Goal: Entertainment & Leisure: Browse casually

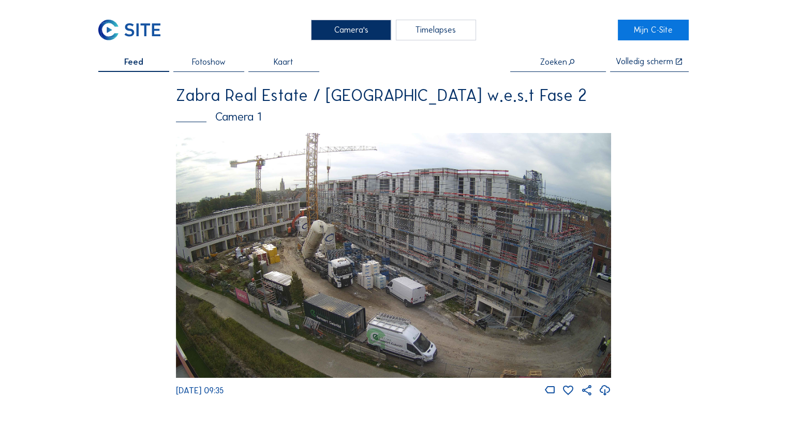
click at [364, 226] on img at bounding box center [393, 255] width 435 height 245
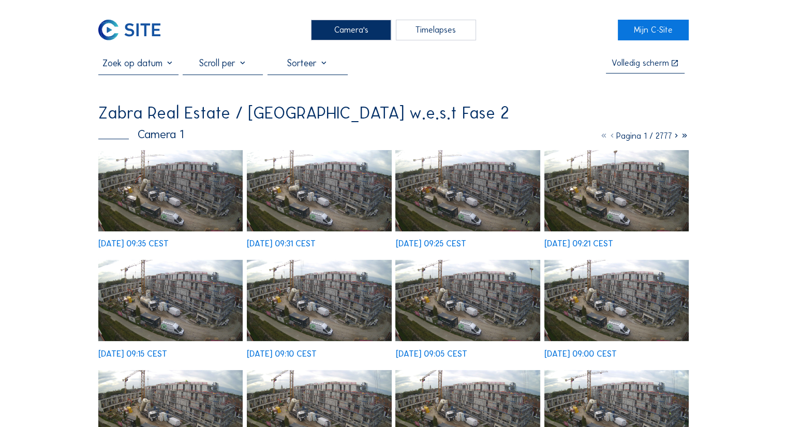
click at [188, 208] on img at bounding box center [170, 190] width 144 height 81
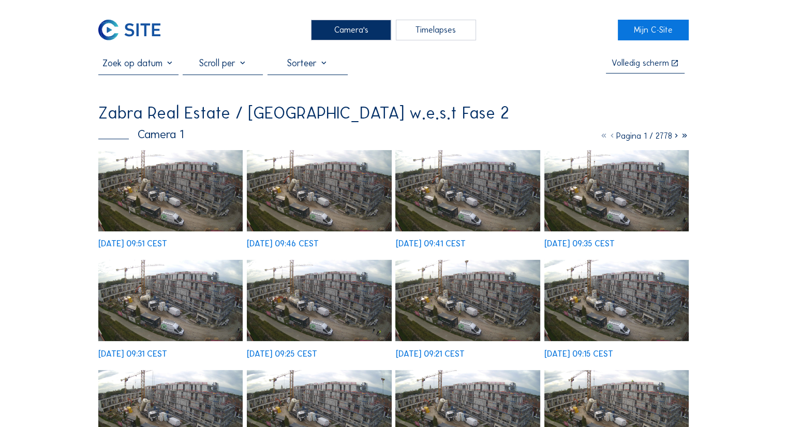
click at [171, 167] on img at bounding box center [170, 190] width 144 height 81
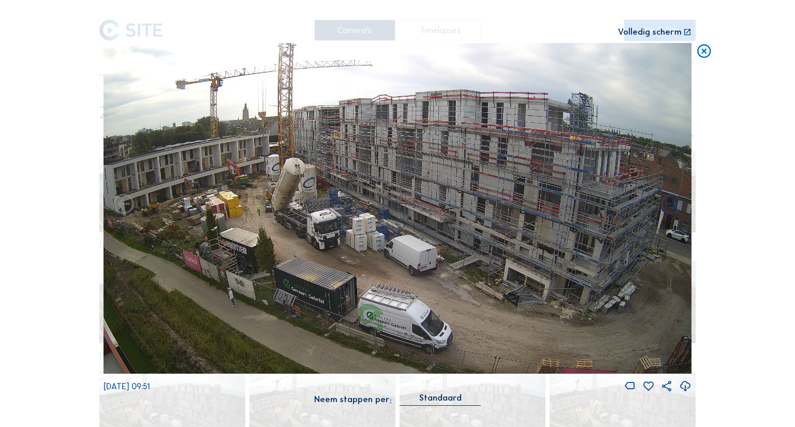
click at [703, 52] on icon at bounding box center [703, 51] width 17 height 17
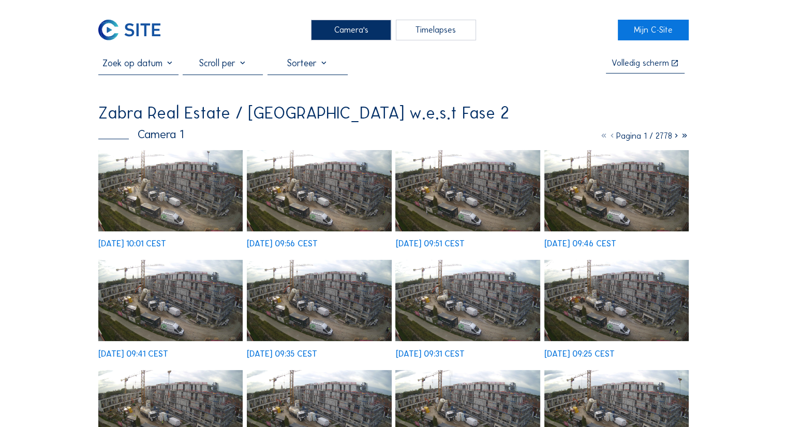
click at [239, 199] on img at bounding box center [170, 190] width 144 height 81
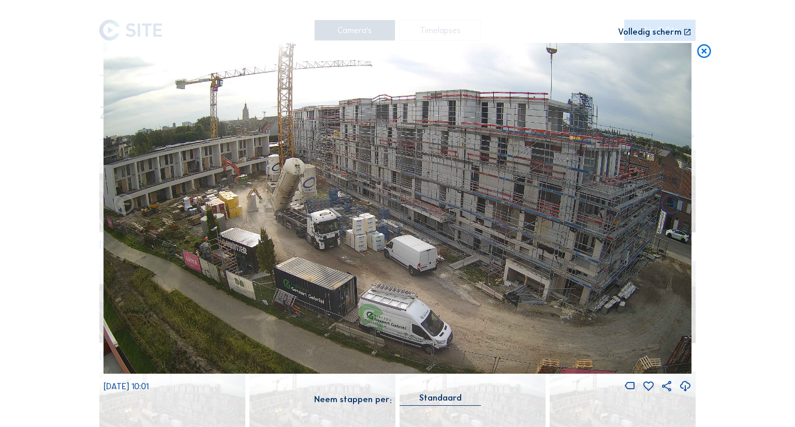
click at [706, 50] on icon at bounding box center [703, 51] width 17 height 17
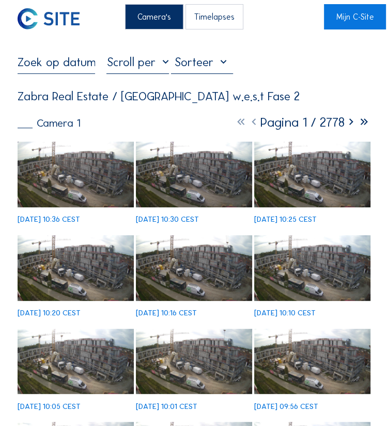
click at [76, 175] on img at bounding box center [76, 175] width 116 height 66
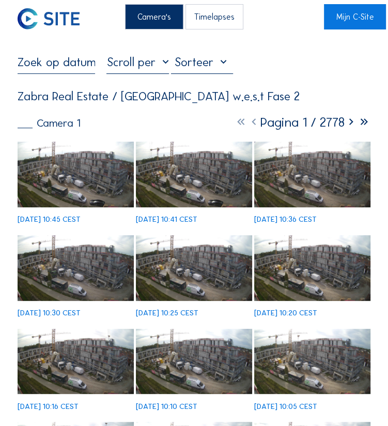
click at [80, 169] on img at bounding box center [76, 175] width 116 height 66
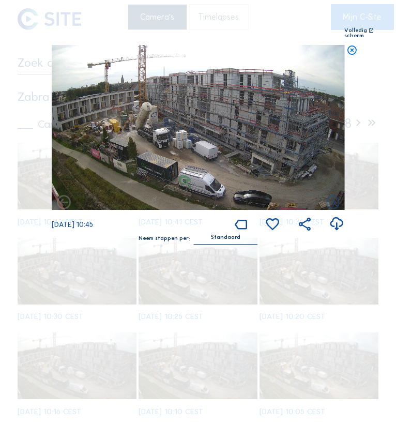
click at [155, 132] on img at bounding box center [198, 127] width 293 height 165
click at [348, 30] on div "Volledig scherm" at bounding box center [356, 33] width 23 height 11
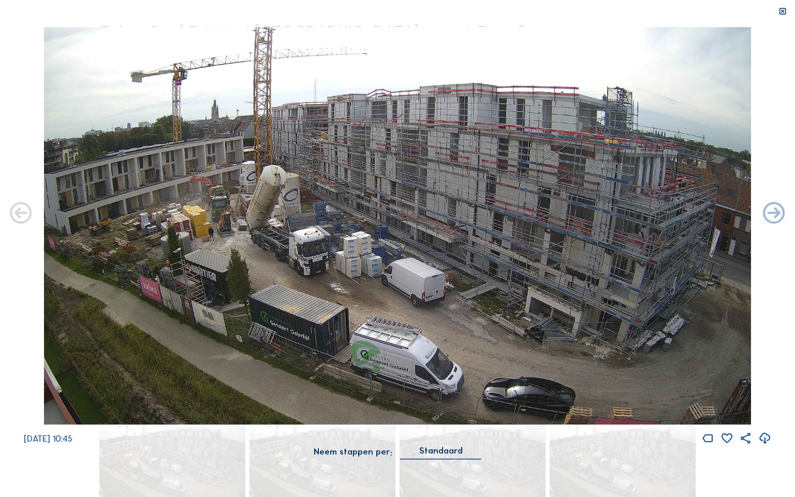
click at [388, 11] on icon at bounding box center [782, 11] width 9 height 9
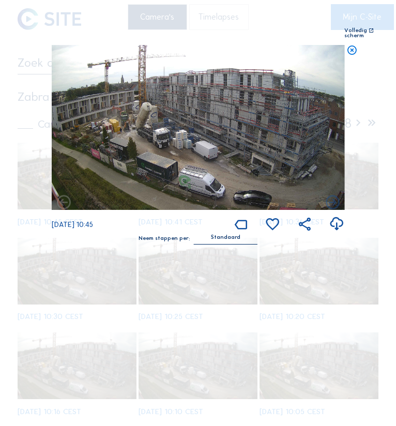
click at [348, 49] on icon at bounding box center [352, 50] width 11 height 11
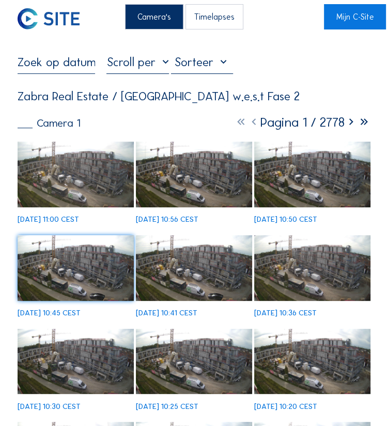
click at [204, 174] on img at bounding box center [194, 175] width 116 height 66
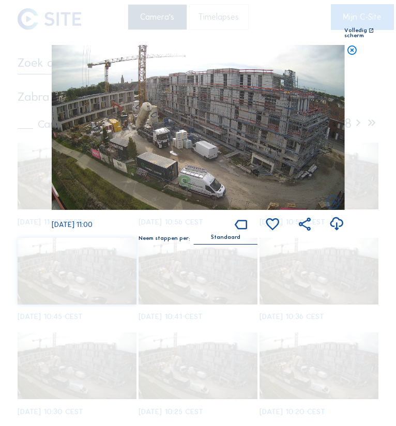
click at [357, 53] on icon at bounding box center [352, 50] width 11 height 11
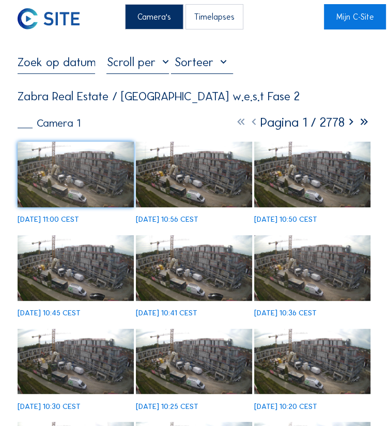
click at [317, 176] on img at bounding box center [313, 175] width 116 height 66
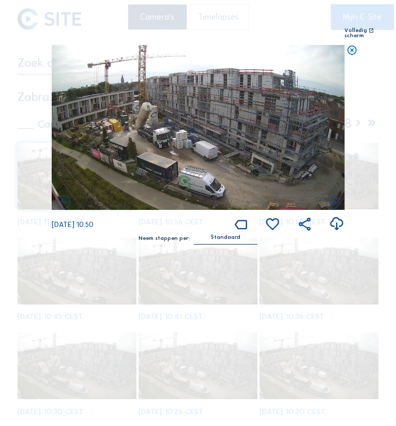
click at [296, 147] on img at bounding box center [198, 127] width 293 height 165
click at [345, 34] on div "Volledig scherm" at bounding box center [356, 33] width 23 height 11
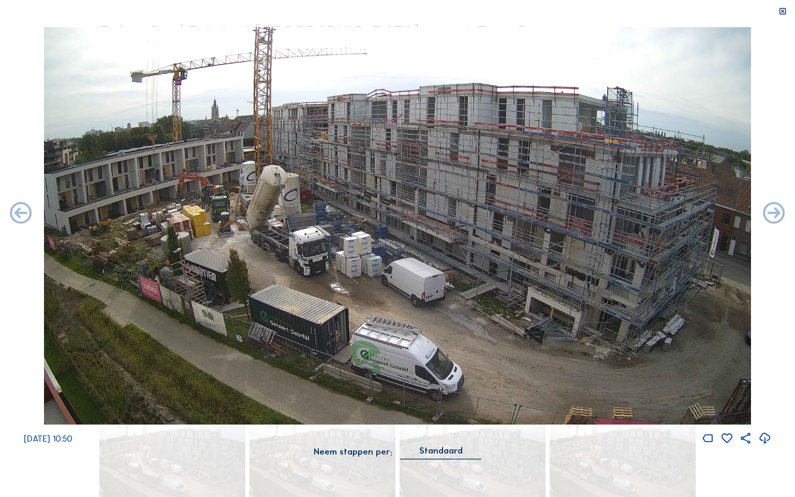
click at [388, 13] on icon at bounding box center [782, 11] width 9 height 9
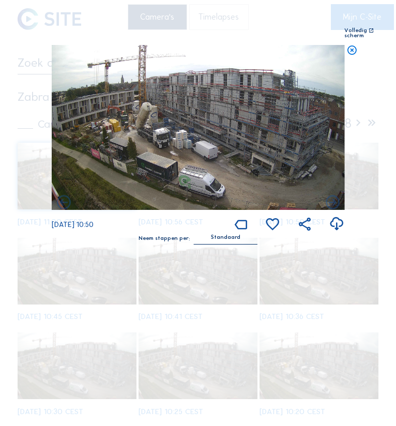
click at [230, 149] on img at bounding box center [198, 127] width 293 height 165
click at [346, 31] on div "Volledig scherm" at bounding box center [356, 33] width 23 height 11
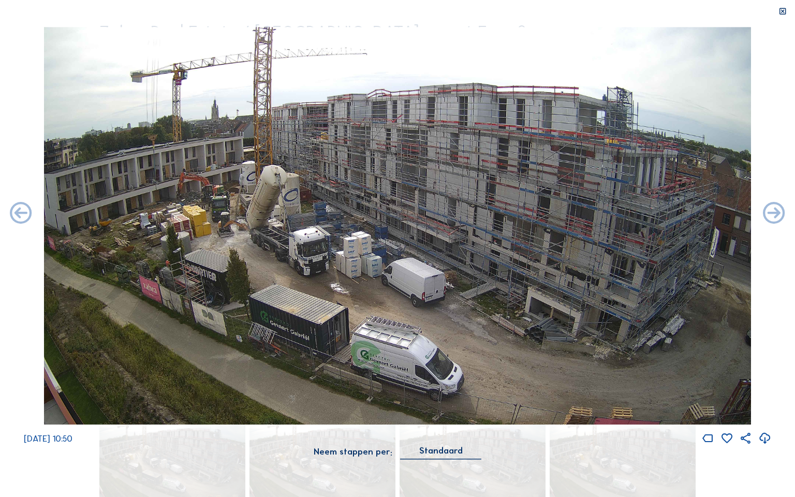
click at [388, 12] on icon at bounding box center [782, 11] width 9 height 9
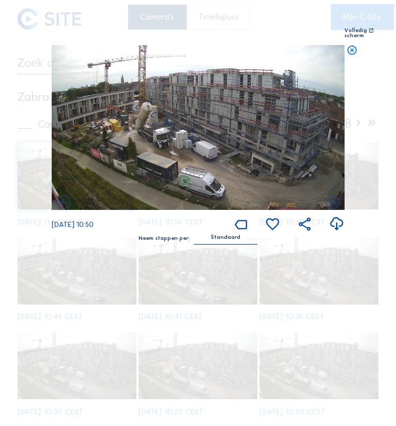
click at [195, 288] on div "Scroll om door de tijd te reizen | Druk op de 'Alt'-knop + scroll om te Zoomen …" at bounding box center [198, 213] width 396 height 426
click at [357, 49] on icon at bounding box center [352, 50] width 11 height 11
